Goal: Task Accomplishment & Management: Manage account settings

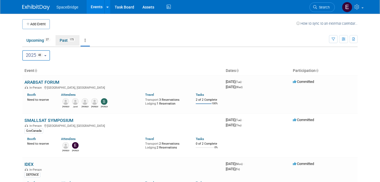
click at [70, 38] on span "175" at bounding box center [71, 40] width 7 height 4
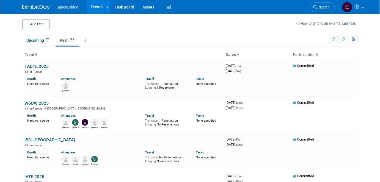
click at [73, 41] on span "175" at bounding box center [71, 40] width 7 height 4
drag, startPoint x: 0, startPoint y: 0, endPoint x: 87, endPoint y: 38, distance: 94.6
click at [86, 38] on icon at bounding box center [85, 40] width 1 height 4
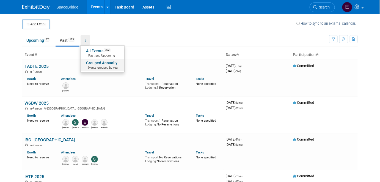
click at [102, 65] on link "Grouped Annually Events grouped by year" at bounding box center [102, 65] width 44 height 12
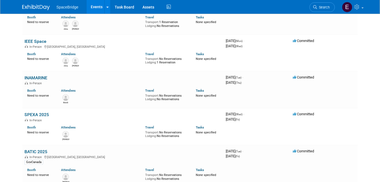
scroll to position [999, 0]
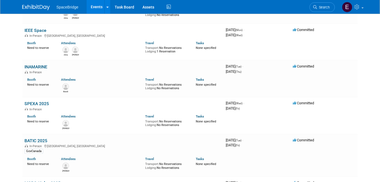
click at [36, 101] on link "SPEXA 2025" at bounding box center [36, 103] width 24 height 5
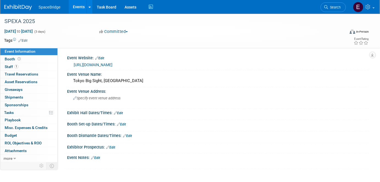
click at [21, 74] on span "Travel Reservations 0" at bounding box center [22, 74] width 34 height 4
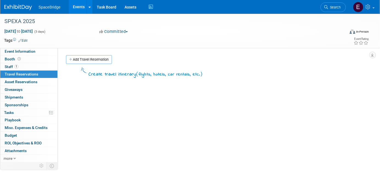
click at [91, 60] on link "Add Travel Reservation" at bounding box center [89, 59] width 46 height 9
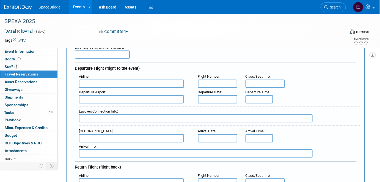
scroll to position [25, 0]
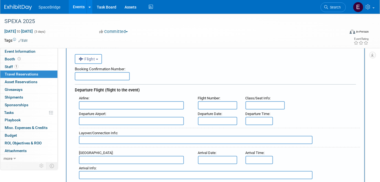
click at [110, 105] on input "text" at bounding box center [131, 105] width 105 height 8
click at [110, 112] on span "Cath ay Pacific (CPA)" at bounding box center [134, 114] width 110 height 9
type input "Cathay Pacific (CPA)"
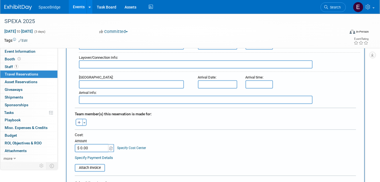
scroll to position [200, 0]
click at [85, 118] on button "Toggle Dropdown" at bounding box center [84, 121] width 4 height 7
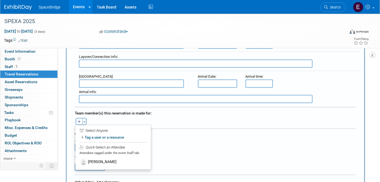
click at [103, 158] on label "[PERSON_NAME]" at bounding box center [113, 162] width 68 height 10
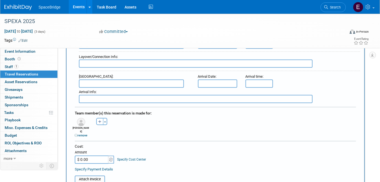
click at [94, 156] on input "$ 0.00" at bounding box center [92, 160] width 34 height 8
paste input "407.8"
type input "$ 407.80"
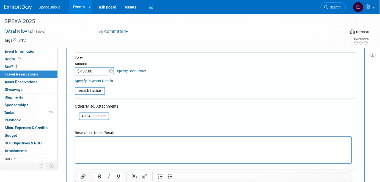
scroll to position [299, 0]
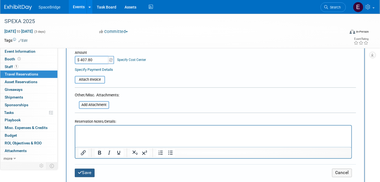
click at [90, 169] on button "Save" at bounding box center [85, 173] width 20 height 9
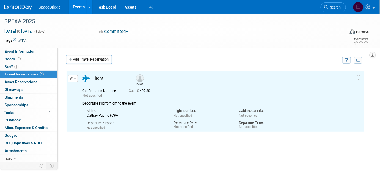
scroll to position [0, 0]
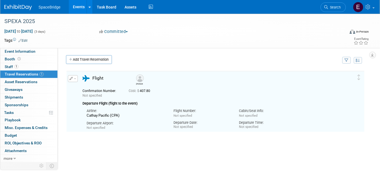
click at [90, 62] on link "Add Travel Reservation" at bounding box center [89, 59] width 46 height 9
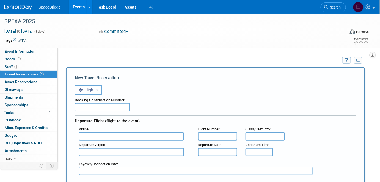
click at [93, 86] on button "Flight" at bounding box center [88, 90] width 27 height 10
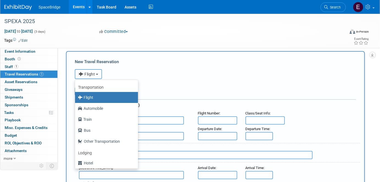
scroll to position [25, 0]
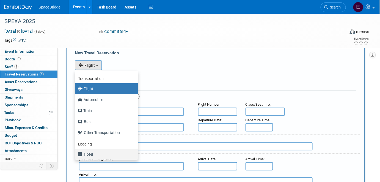
click at [86, 153] on label "Hotel" at bounding box center [105, 154] width 55 height 9
click at [76, 153] on input "Hotel" at bounding box center [74, 154] width 4 height 4
select select "6"
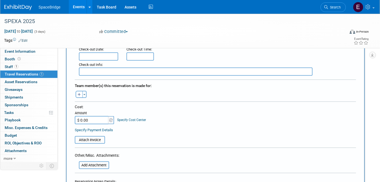
scroll to position [175, 0]
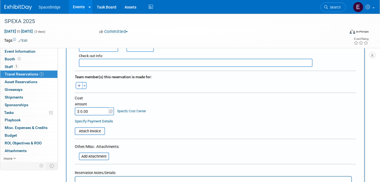
click at [84, 85] on span "button" at bounding box center [84, 85] width 2 height 1
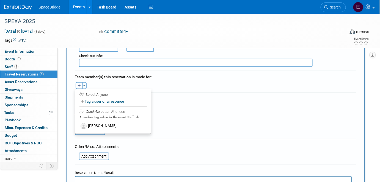
click at [103, 127] on label "Victor Yeung" at bounding box center [113, 126] width 68 height 10
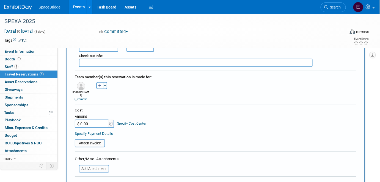
click at [98, 120] on input "$ 0.00" at bounding box center [92, 124] width 34 height 8
paste input "624.11"
type input "$ 624.11"
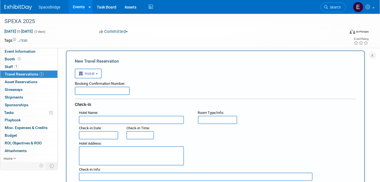
scroll to position [25, 0]
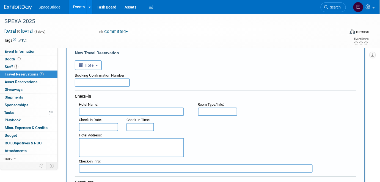
click at [122, 111] on input "text" at bounding box center [131, 112] width 105 height 8
paste input "DoubleTree by Hilton Tokyo Ariake"
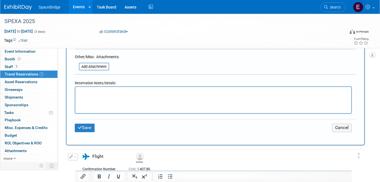
scroll to position [299, 0]
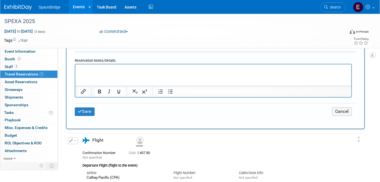
type input "DoubleTree by Hilton Tokyo Ariake"
click at [87, 108] on button "Save" at bounding box center [85, 112] width 20 height 9
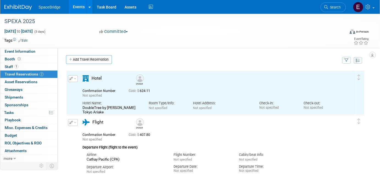
scroll to position [0, 0]
click at [13, 135] on span "Budget" at bounding box center [11, 135] width 12 height 4
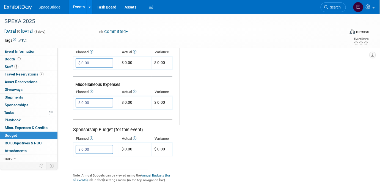
scroll to position [324, 0]
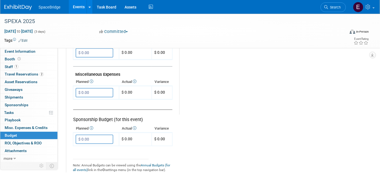
click at [96, 91] on input "$ 0.00" at bounding box center [95, 92] width 38 height 9
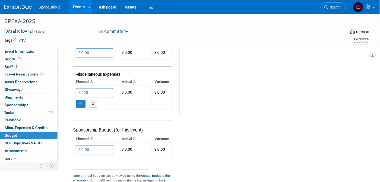
type input "$ 500.00"
click at [79, 102] on button "button" at bounding box center [81, 104] width 10 height 8
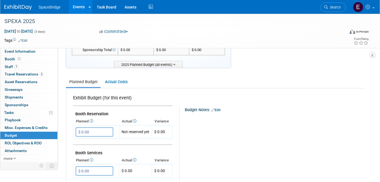
scroll to position [0, 0]
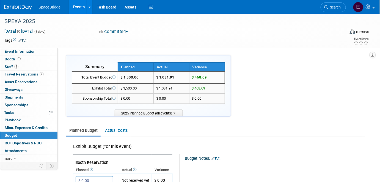
click at [20, 8] on img at bounding box center [17, 7] width 27 height 5
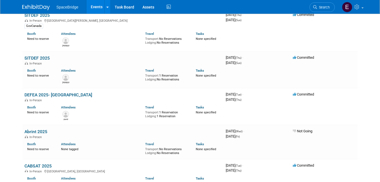
scroll to position [524, 0]
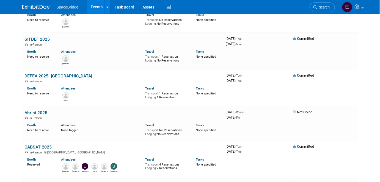
click at [52, 73] on link "DEFEA 2025- [GEOGRAPHIC_DATA]" at bounding box center [58, 75] width 68 height 5
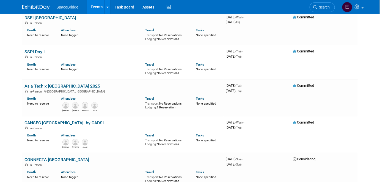
scroll to position [699, 0]
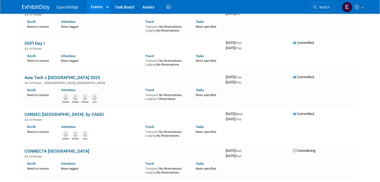
click at [54, 75] on link "Asia Tech x [GEOGRAPHIC_DATA] 2025" at bounding box center [62, 77] width 76 height 5
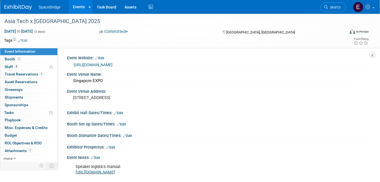
click at [12, 67] on span "Staff 4" at bounding box center [12, 67] width 14 height 4
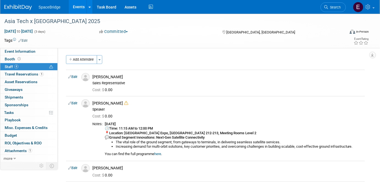
click at [21, 73] on span "Travel Reservations 1" at bounding box center [24, 74] width 39 height 4
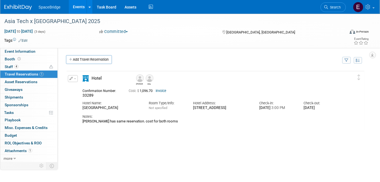
drag, startPoint x: 85, startPoint y: 61, endPoint x: 88, endPoint y: 61, distance: 3.0
click at [85, 61] on link "Add Travel Reservation" at bounding box center [89, 59] width 46 height 9
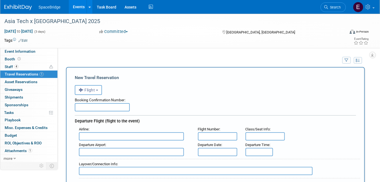
click at [170, 137] on input "text" at bounding box center [131, 136] width 105 height 8
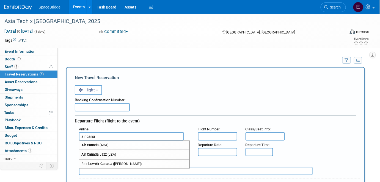
click at [164, 147] on span "Air Cana da (ACA)" at bounding box center [134, 145] width 110 height 9
type input "Air Canada (ACA)"
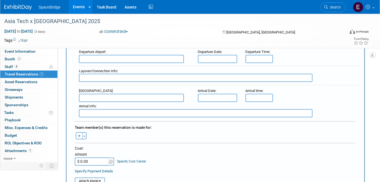
scroll to position [200, 0]
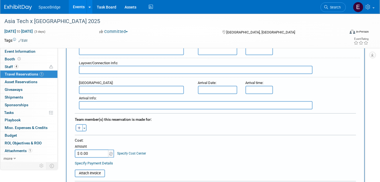
click at [85, 124] on button "Toggle Dropdown" at bounding box center [84, 127] width 4 height 7
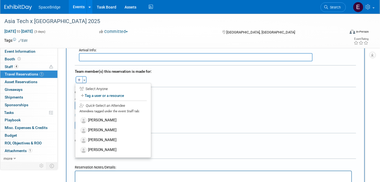
scroll to position [250, 0]
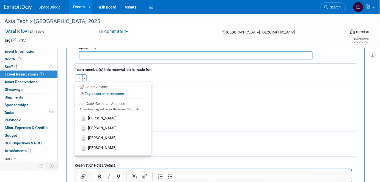
click at [109, 134] on label "[PERSON_NAME]" at bounding box center [113, 139] width 68 height 10
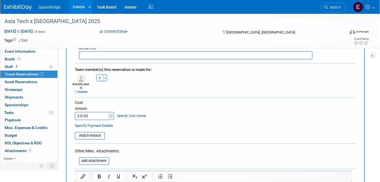
click at [95, 112] on input "$ 0.00" at bounding box center [92, 116] width 34 height 8
type input "$ 161.00"
click at [190, 127] on table "Attach Invoice" at bounding box center [215, 133] width 281 height 13
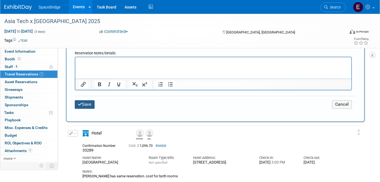
click at [88, 100] on button "Save" at bounding box center [85, 104] width 20 height 9
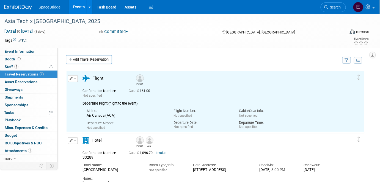
scroll to position [0, 0]
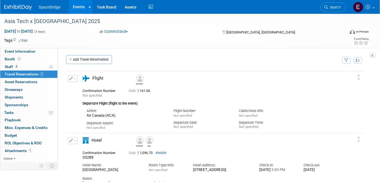
click at [13, 60] on span "Booth" at bounding box center [13, 59] width 17 height 4
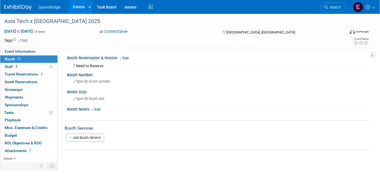
click at [126, 58] on link "Edit" at bounding box center [124, 58] width 9 height 4
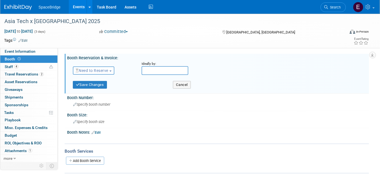
click at [92, 71] on span "Need to Reserve" at bounding box center [92, 70] width 33 height 4
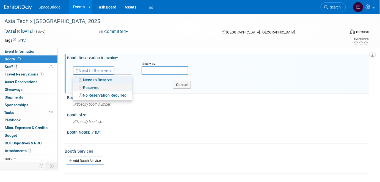
click at [97, 88] on link "Reserved" at bounding box center [102, 88] width 59 height 8
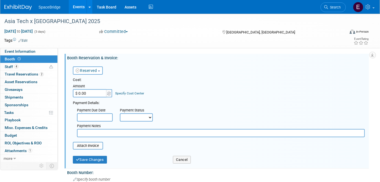
click at [93, 94] on input "$ 0.00" at bounding box center [90, 93] width 34 height 8
paste input "2,155.84"
type input "$ 2,155.84"
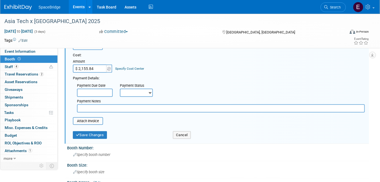
scroll to position [25, 0]
click at [95, 134] on button "Save Changes" at bounding box center [90, 135] width 34 height 8
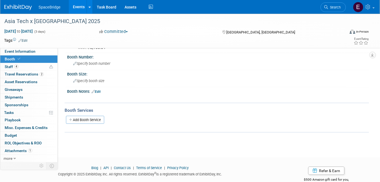
click at [12, 135] on span "Budget" at bounding box center [11, 135] width 12 height 4
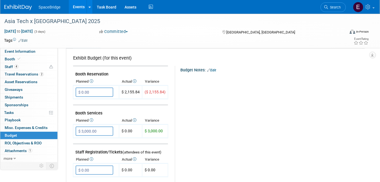
scroll to position [100, 0]
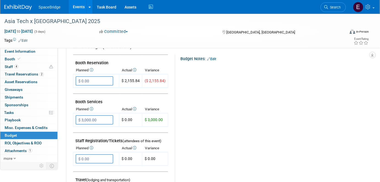
click at [100, 80] on input "$ 0.00" at bounding box center [95, 80] width 38 height 9
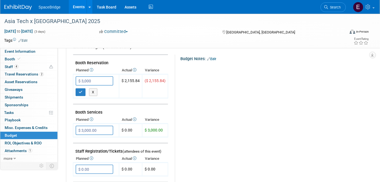
type input "$ 3,000.00"
click at [82, 90] on icon "button" at bounding box center [81, 92] width 4 height 4
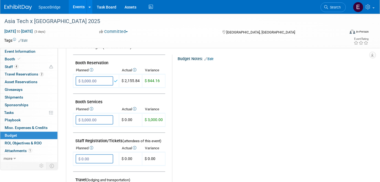
click at [98, 120] on input "$ 3,000.00" at bounding box center [95, 119] width 38 height 9
type input "$"
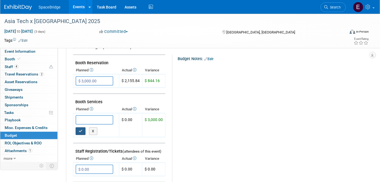
click at [80, 131] on button "button" at bounding box center [81, 131] width 10 height 8
type input "$ 0.00"
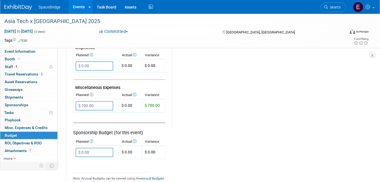
scroll to position [324, 0]
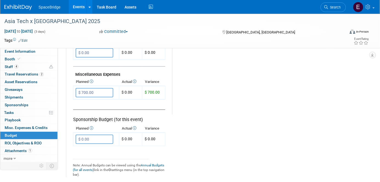
drag, startPoint x: 13, startPoint y: 58, endPoint x: 30, endPoint y: 63, distance: 18.3
click at [13, 58] on span "Booth" at bounding box center [13, 59] width 17 height 4
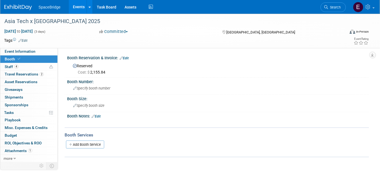
click at [124, 59] on link "Edit" at bounding box center [124, 58] width 9 height 4
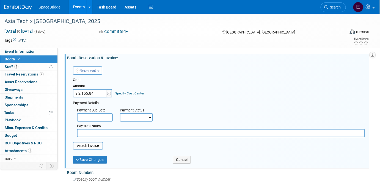
paste input "478.68"
type input "$ 2,478.68"
click at [89, 161] on button "Save Changes" at bounding box center [90, 160] width 34 height 8
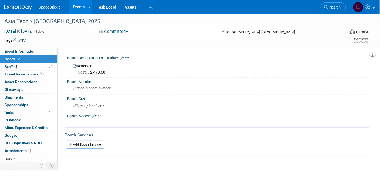
click at [24, 7] on img at bounding box center [17, 7] width 27 height 5
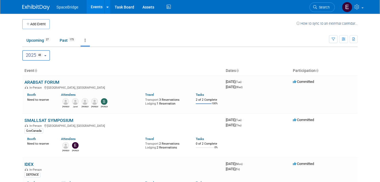
click at [38, 25] on button "Add Event" at bounding box center [35, 24] width 27 height 10
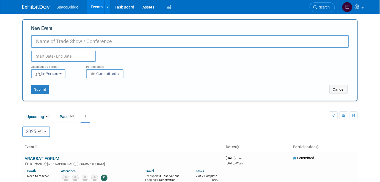
click at [102, 42] on input "New Event" at bounding box center [190, 41] width 318 height 13
paste input "2478.68"
type input "2"
type input "AsiaTech x [GEOGRAPHIC_DATA] 2026"
click at [55, 51] on input "text" at bounding box center [63, 56] width 65 height 11
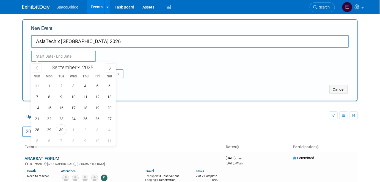
click at [96, 65] on span at bounding box center [95, 65] width 4 height 3
type input "2026"
click at [64, 67] on select "January February March April May June July August September October November De…" at bounding box center [65, 67] width 32 height 7
select select "4"
click at [49, 64] on select "January February March April May June July August September October November De…" at bounding box center [65, 67] width 32 height 7
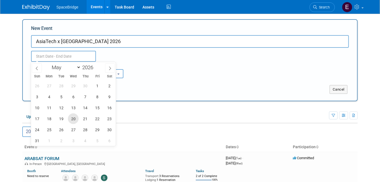
click at [76, 119] on span "20" at bounding box center [73, 118] width 11 height 11
click at [99, 119] on span "22" at bounding box center [97, 118] width 11 height 11
type input "May 20, 2026 to May 22, 2026"
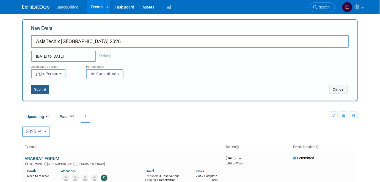
click at [40, 90] on button "Submit" at bounding box center [40, 89] width 18 height 9
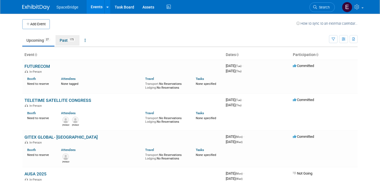
click at [73, 45] on link "Past 175" at bounding box center [67, 40] width 24 height 10
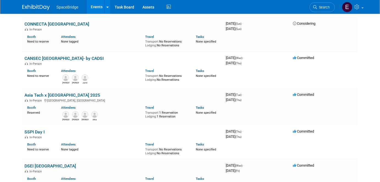
scroll to position [574, 0]
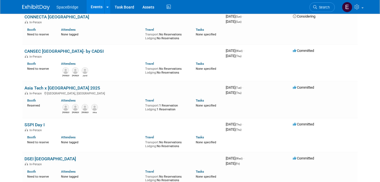
click at [65, 85] on link "Asia Tech x [GEOGRAPHIC_DATA] 2025" at bounding box center [62, 87] width 76 height 5
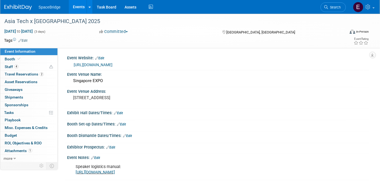
click at [108, 66] on link "[URL][DOMAIN_NAME]" at bounding box center [93, 65] width 39 height 4
click at [15, 7] on img at bounding box center [17, 7] width 27 height 5
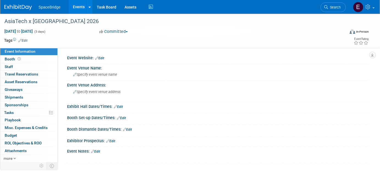
click at [100, 58] on link "Edit" at bounding box center [99, 58] width 9 height 4
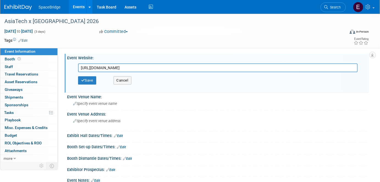
type input "[URL][DOMAIN_NAME]"
click at [92, 81] on button "Save" at bounding box center [87, 80] width 18 height 8
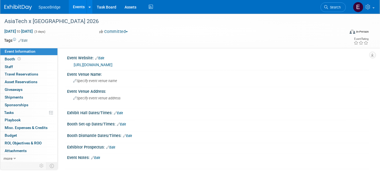
click at [16, 66] on link "0 Staff 0" at bounding box center [28, 66] width 57 height 7
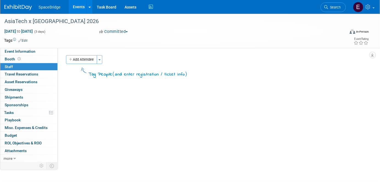
click at [99, 60] on span "button" at bounding box center [99, 59] width 2 height 1
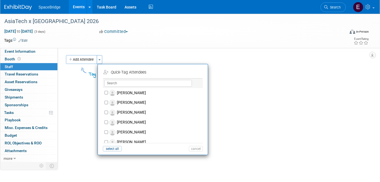
click at [99, 60] on span "button" at bounding box center [99, 59] width 2 height 1
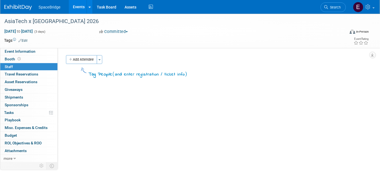
click at [14, 136] on span "Budget" at bounding box center [11, 135] width 12 height 4
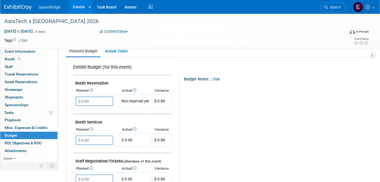
scroll to position [100, 0]
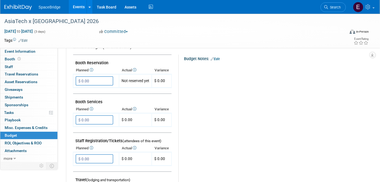
click at [92, 79] on input "$ 0.00" at bounding box center [95, 80] width 38 height 9
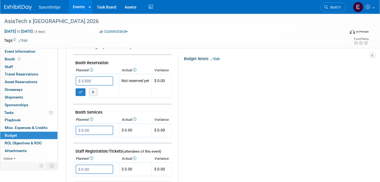
type input "$ 3,500.00"
click at [81, 91] on icon "button" at bounding box center [81, 92] width 4 height 4
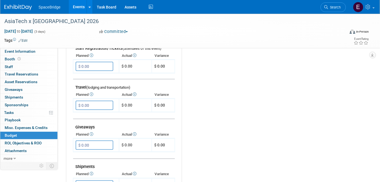
scroll to position [200, 0]
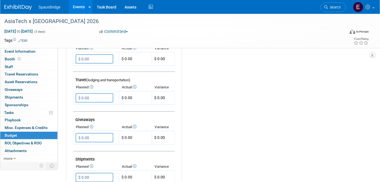
click at [93, 94] on input "$ 0.00" at bounding box center [95, 97] width 38 height 9
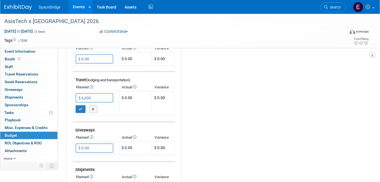
type input "$ 6,000.00"
click at [82, 107] on icon "button" at bounding box center [81, 109] width 4 height 4
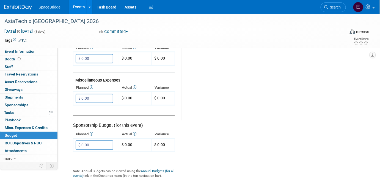
scroll to position [324, 0]
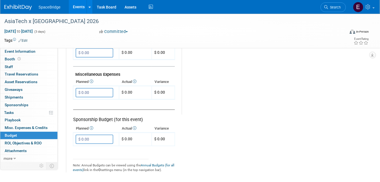
click at [99, 90] on input "$ 0.00" at bounding box center [95, 92] width 38 height 9
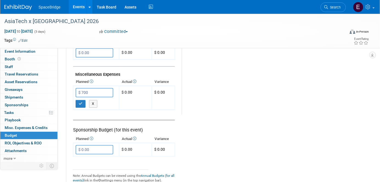
type input "$ 700.00"
click at [82, 100] on button "button" at bounding box center [81, 104] width 10 height 8
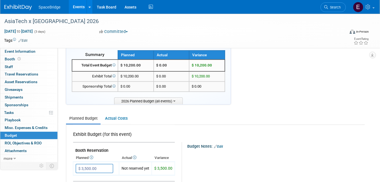
scroll to position [0, 0]
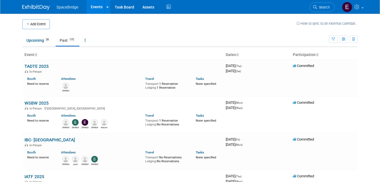
click at [69, 43] on link "Past 175" at bounding box center [67, 40] width 24 height 10
click at [67, 42] on link "Past 175" at bounding box center [67, 40] width 24 height 10
click at [87, 43] on link at bounding box center [84, 40] width 9 height 10
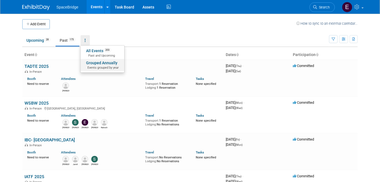
click at [96, 65] on link "Grouped Annually Events grouped by year" at bounding box center [102, 65] width 44 height 12
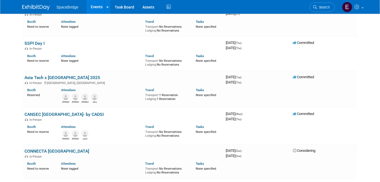
scroll to position [724, 0]
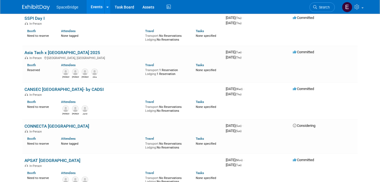
click at [61, 87] on link "CANSEC [GEOGRAPHIC_DATA]- by CADSI" at bounding box center [63, 89] width 79 height 5
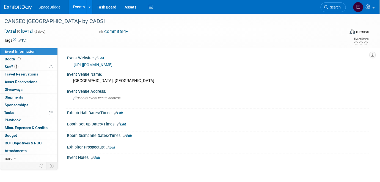
drag, startPoint x: 153, startPoint y: 64, endPoint x: 72, endPoint y: 65, distance: 81.3
click at [72, 65] on div "[URL][DOMAIN_NAME]" at bounding box center [217, 64] width 293 height 8
copy link "[URL][DOMAIN_NAME]"
